Goal: Share content

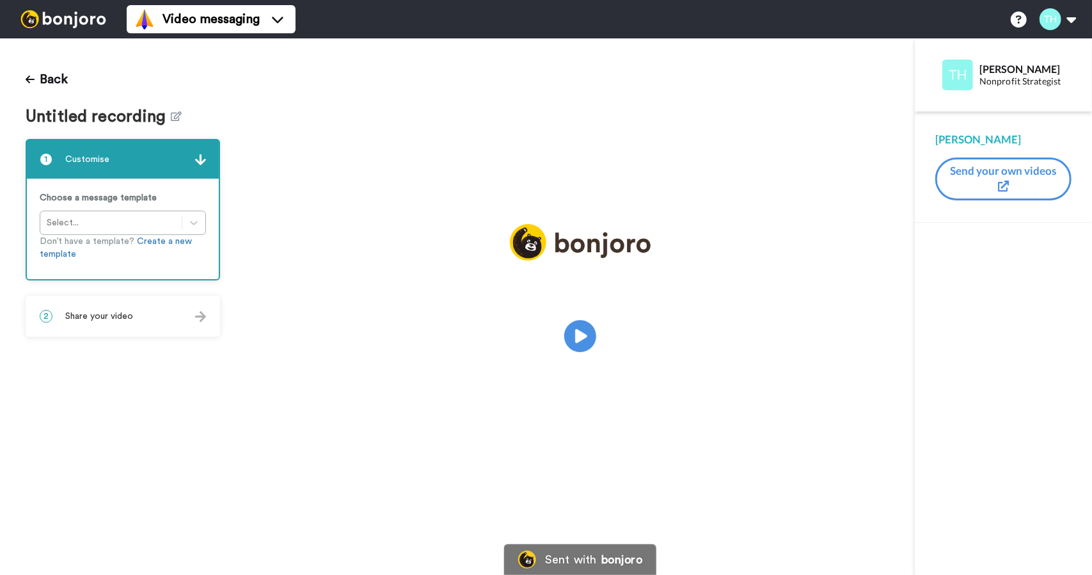
click at [166, 112] on span "Untitled recording" at bounding box center [99, 117] width 146 height 19
click at [172, 116] on icon at bounding box center [177, 116] width 11 height 10
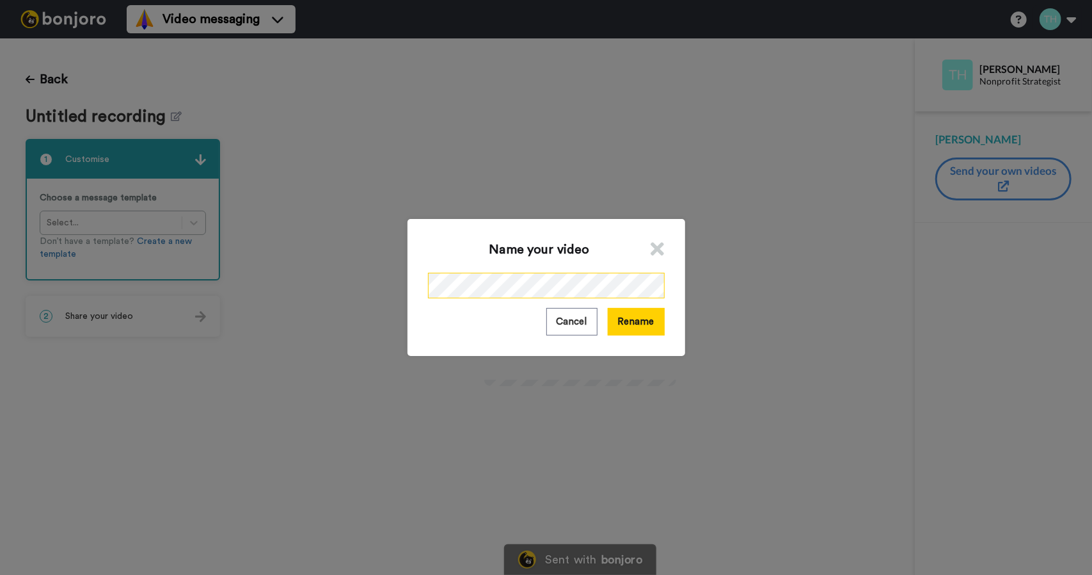
click at [331, 289] on div "Name your video Cancel Rename" at bounding box center [546, 287] width 1092 height 575
click at [652, 327] on button "Rename" at bounding box center [636, 322] width 57 height 28
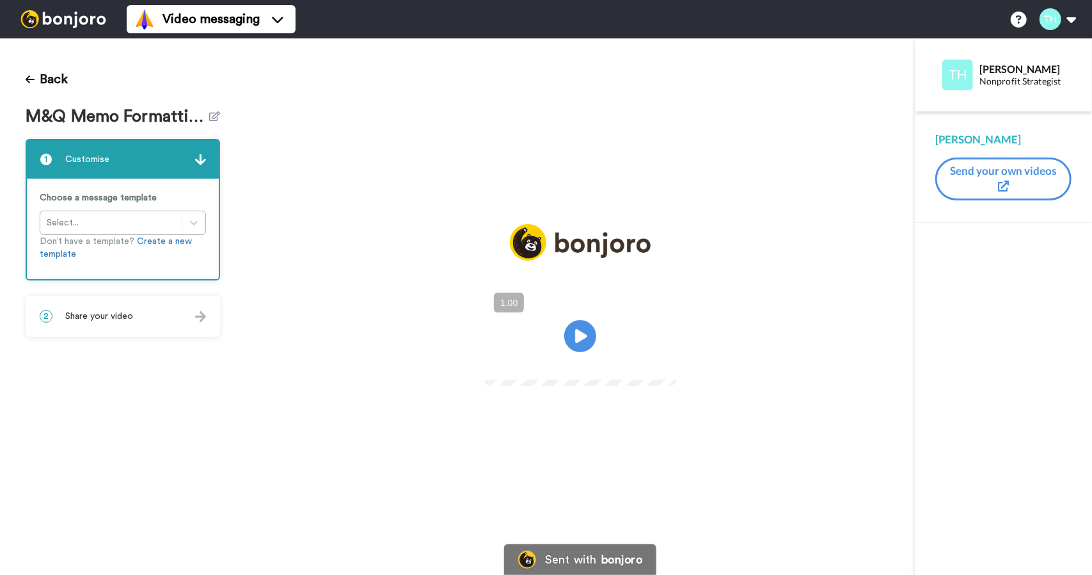
click at [118, 318] on span "Share your video" at bounding box center [99, 316] width 68 height 13
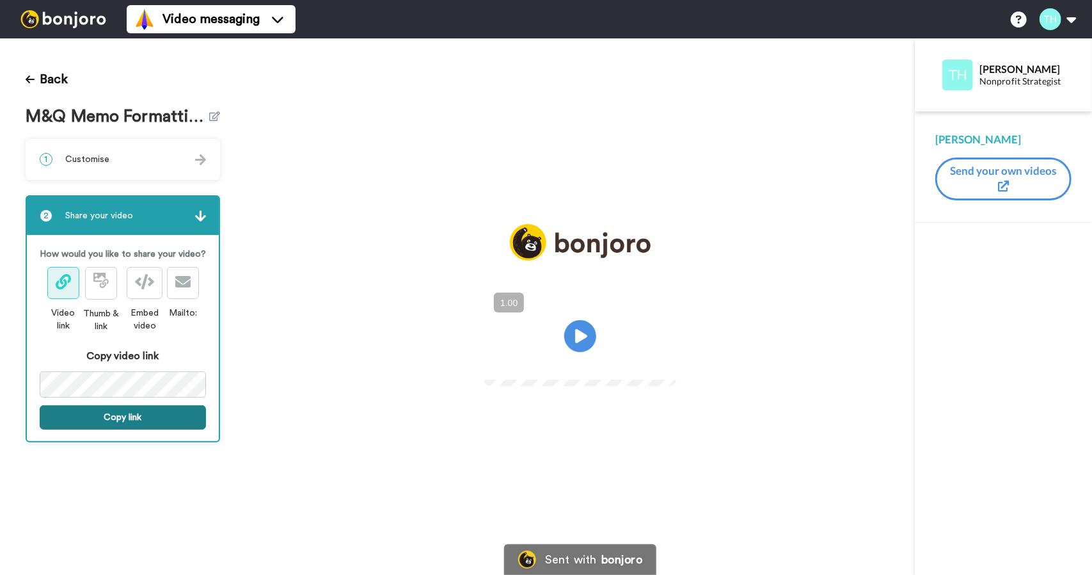
click at [106, 413] on button "Copy link" at bounding box center [123, 417] width 166 height 24
